Goal: Navigation & Orientation: Go to known website

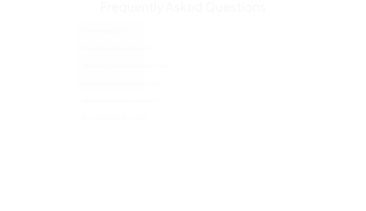
scroll to position [1738, 0]
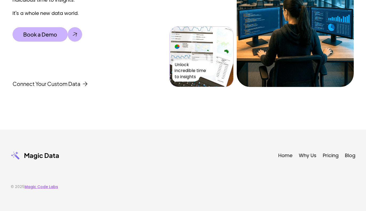
click at [47, 187] on link "Magic Code Labs" at bounding box center [42, 186] width 34 height 5
